Goal: Information Seeking & Learning: Learn about a topic

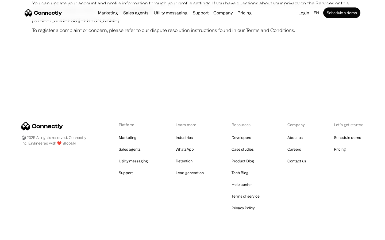
scroll to position [3109, 0]
